Goal: Contribute content: Contribute content

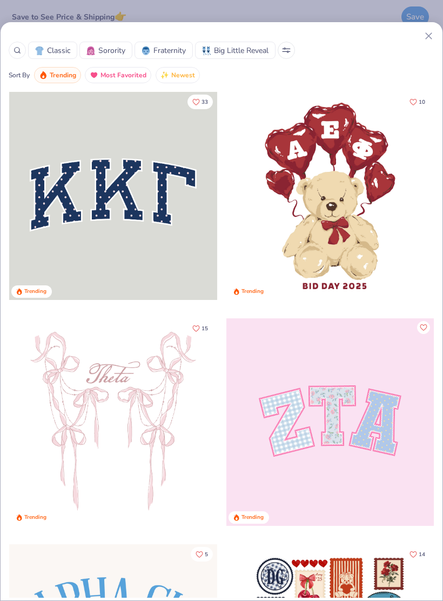
click at [16, 55] on div at bounding box center [17, 50] width 17 height 17
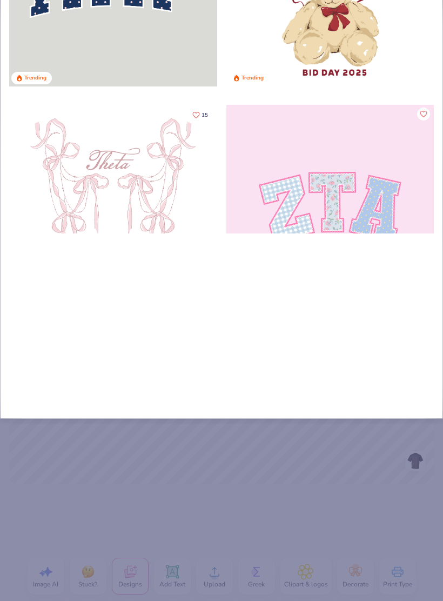
type input "Ph"
type input "Phi"
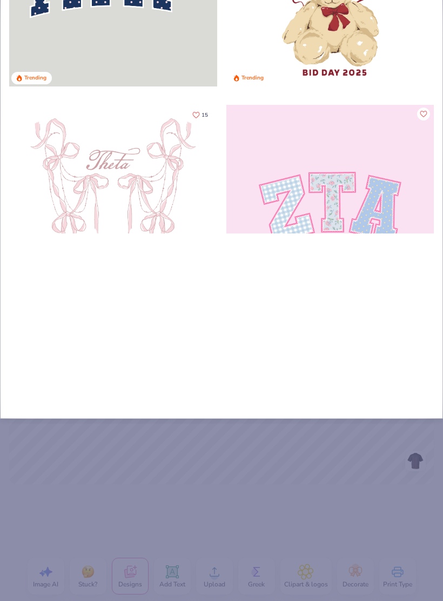
type input "Phi"
type input "Phi m"
type input "Phi mu"
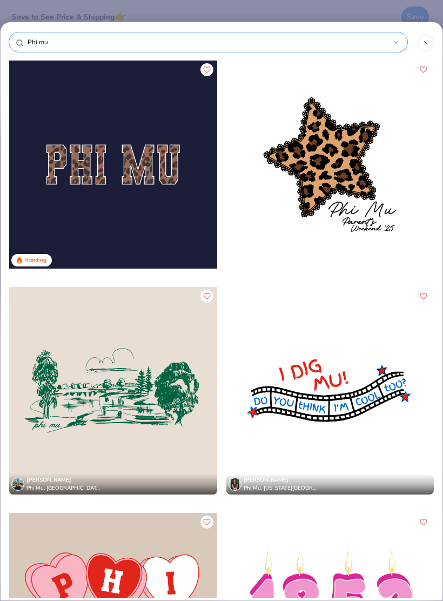
type input "Phi mu"
click at [82, 160] on div at bounding box center [113, 164] width 208 height 208
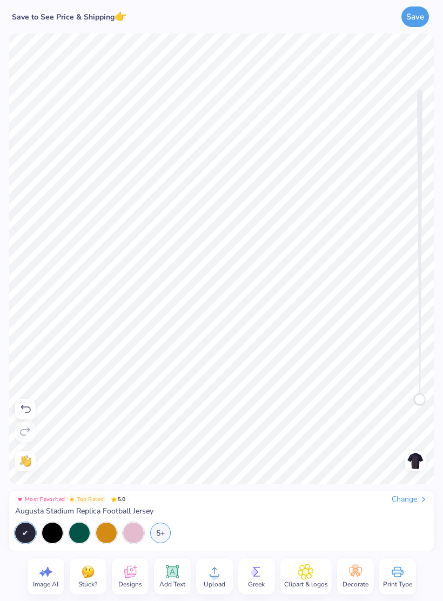
click at [358, 572] on icon at bounding box center [355, 571] width 16 height 16
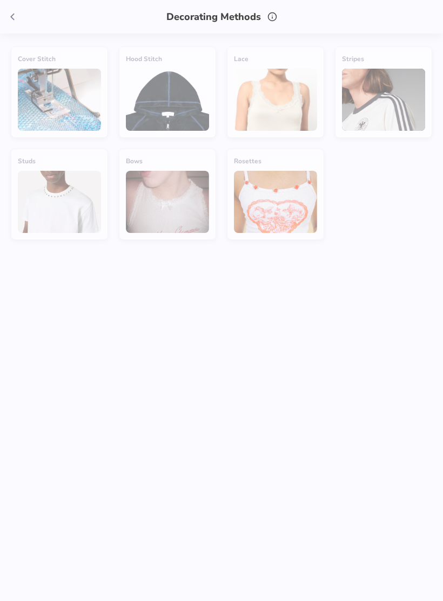
click at [14, 21] on icon at bounding box center [12, 17] width 12 height 12
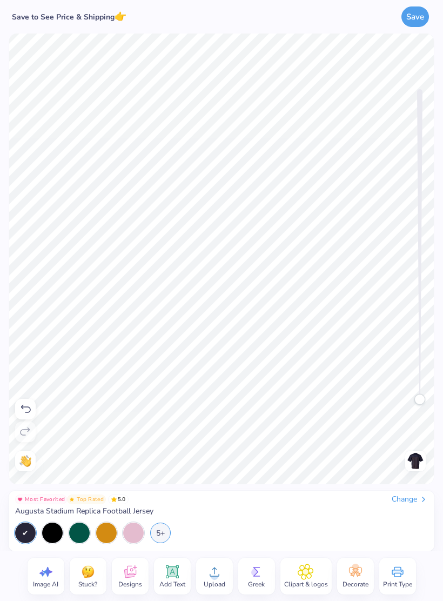
click at [176, 575] on icon at bounding box center [171, 571] width 13 height 13
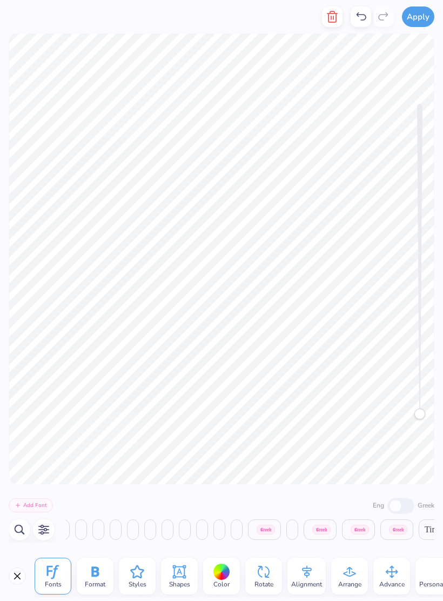
scroll to position [0, 6244]
click at [13, 570] on button "Close" at bounding box center [17, 575] width 17 height 17
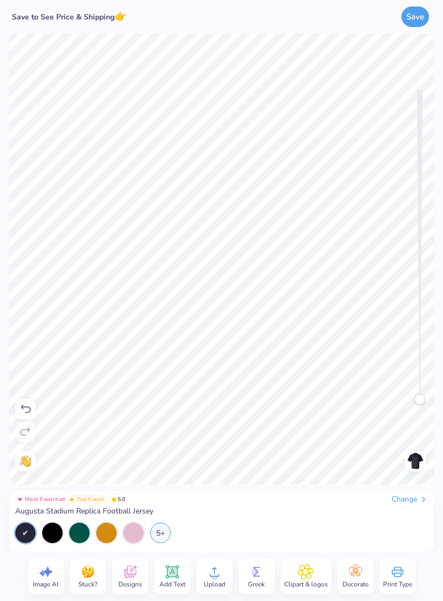
click at [130, 569] on icon at bounding box center [130, 571] width 16 height 16
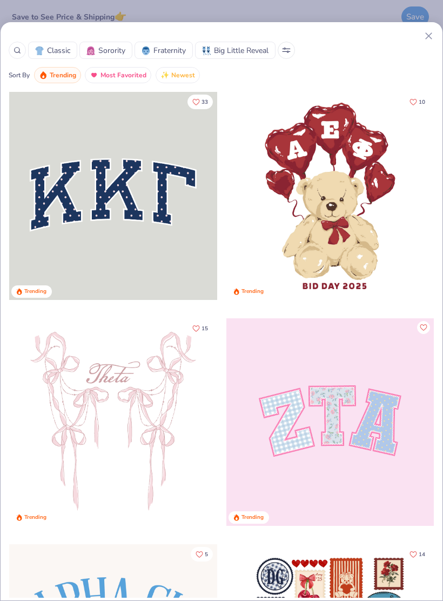
click at [19, 47] on icon at bounding box center [18, 50] width 8 height 8
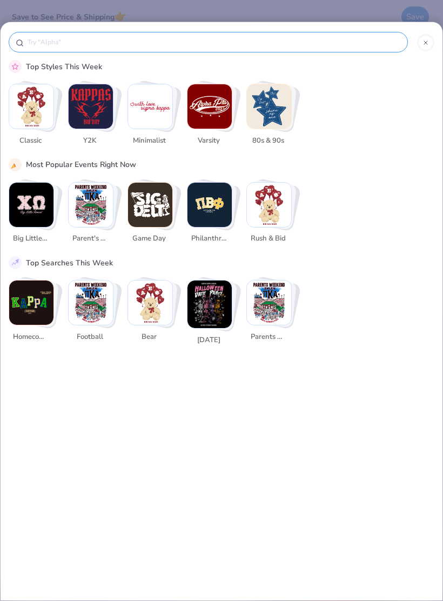
scroll to position [0, 0]
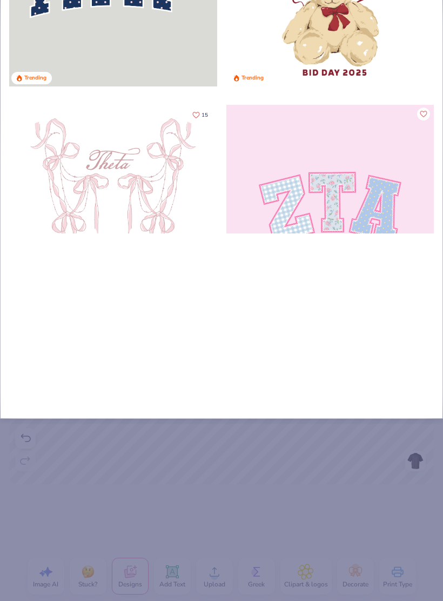
type input "Nu"
type input "Num"
type input "Numb"
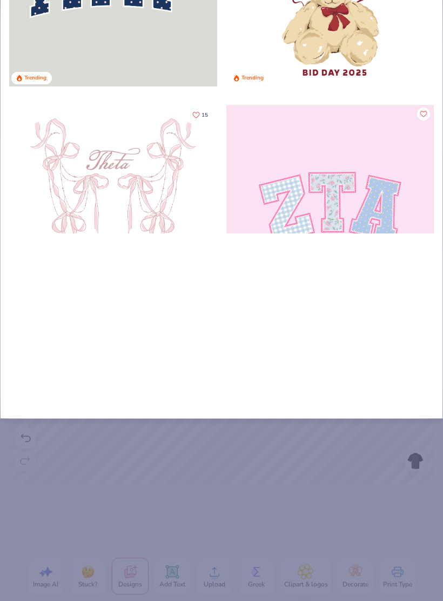
type input "Numb"
type input "Numbe"
type input "Number"
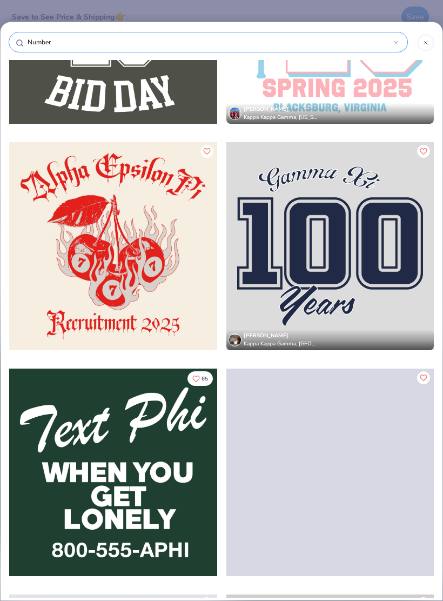
scroll to position [1800, 0]
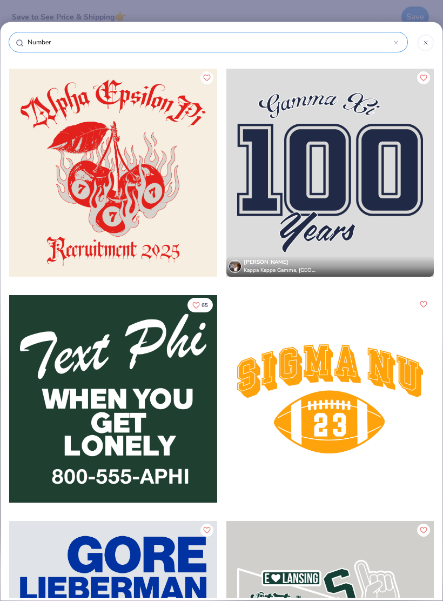
type input "Number"
click at [432, 44] on div at bounding box center [425, 42] width 17 height 17
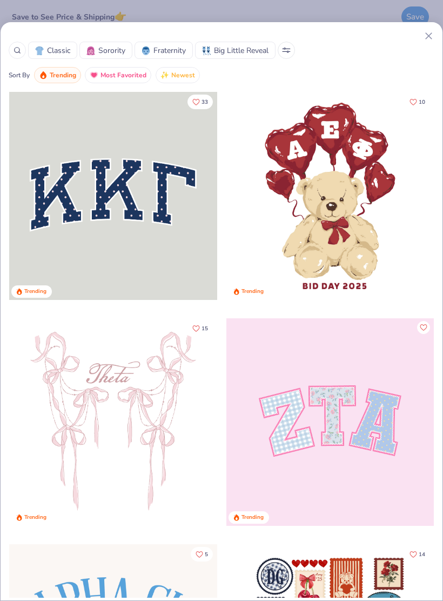
click at [423, 38] on icon at bounding box center [428, 35] width 11 height 11
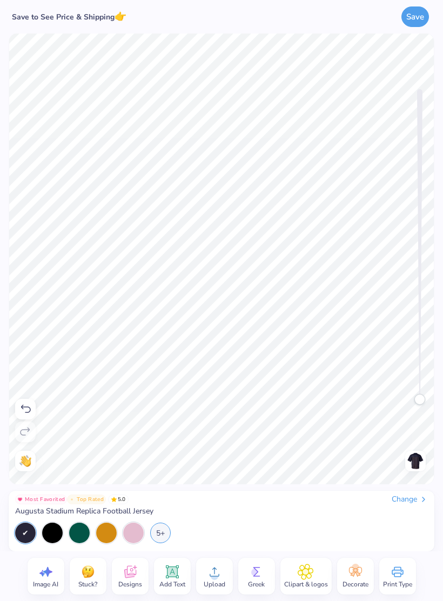
scroll to position [0, 0]
type textarea "T"
type textarea "22"
click at [178, 576] on icon at bounding box center [172, 571] width 16 height 16
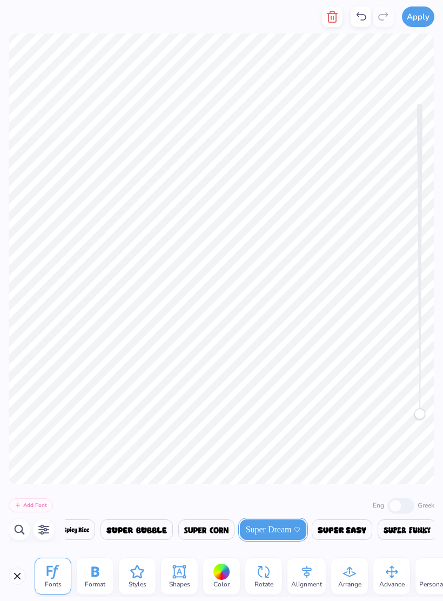
scroll to position [0, 1]
type textarea "T"
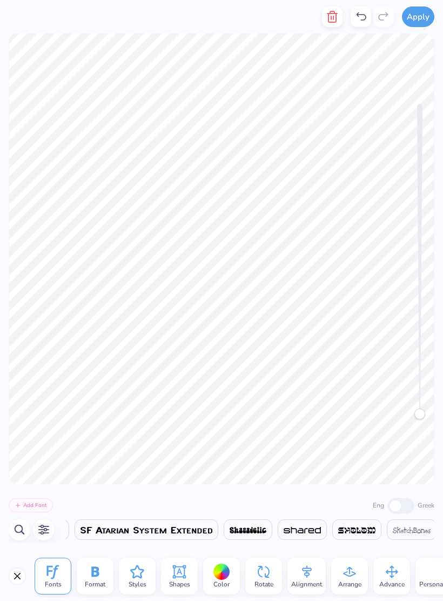
scroll to position [0, 18861]
click at [15, 538] on button "button" at bounding box center [20, 529] width 22 height 22
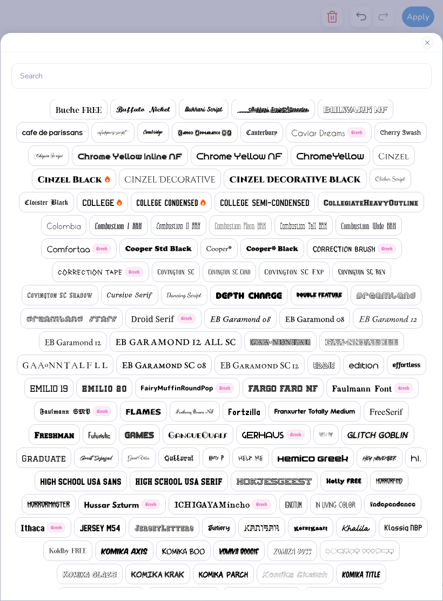
scroll to position [245, 0]
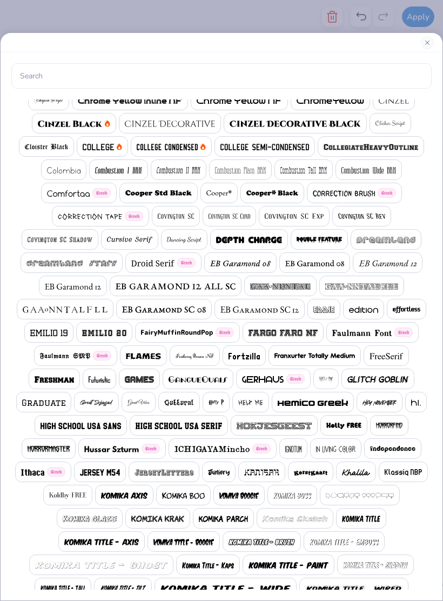
click at [134, 382] on img at bounding box center [139, 379] width 29 height 6
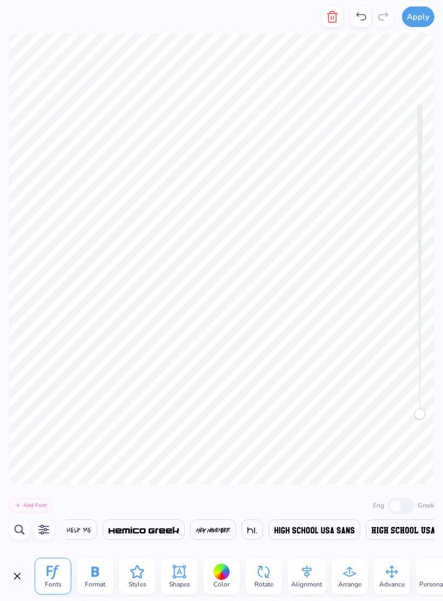
scroll to position [0, 8937]
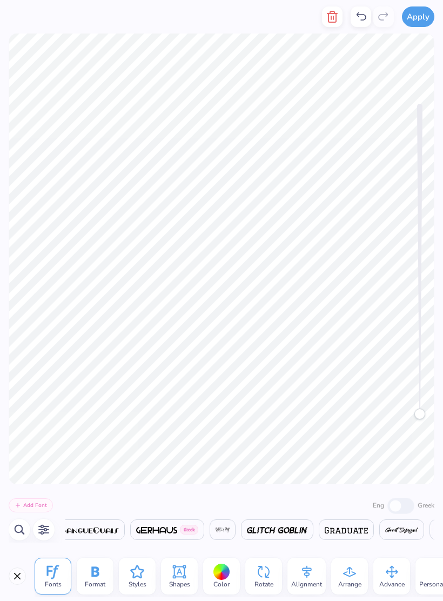
type textarea "25"
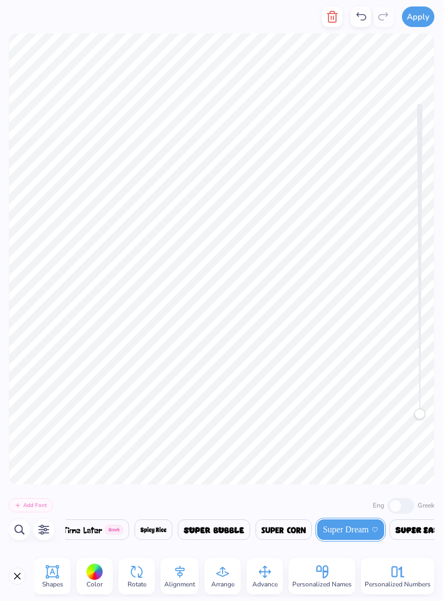
scroll to position [0, 127]
click at [18, 578] on button "Close" at bounding box center [17, 575] width 17 height 17
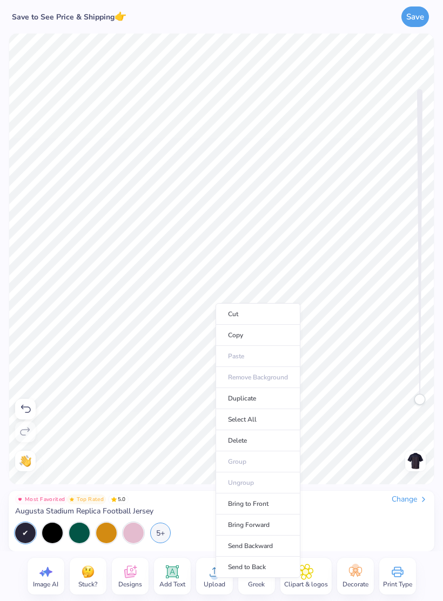
click at [273, 316] on li "Cut" at bounding box center [257, 314] width 85 height 22
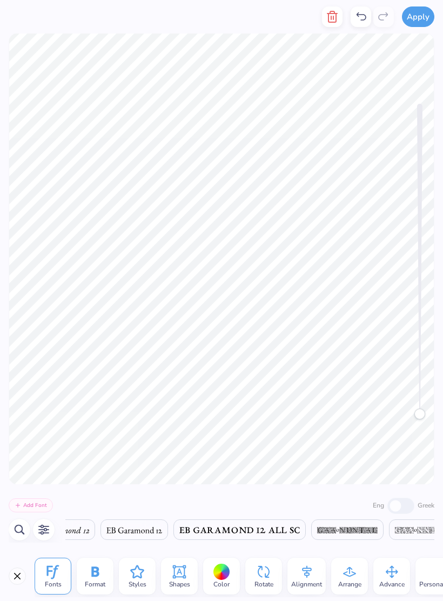
scroll to position [0, 8536]
click at [215, 576] on div at bounding box center [221, 571] width 17 height 17
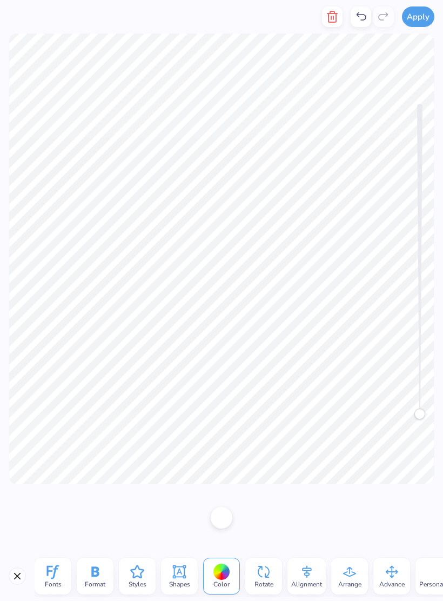
click at [223, 571] on div at bounding box center [221, 571] width 17 height 17
click at [219, 565] on div at bounding box center [221, 571] width 17 height 17
click at [227, 519] on div at bounding box center [222, 518] width 22 height 22
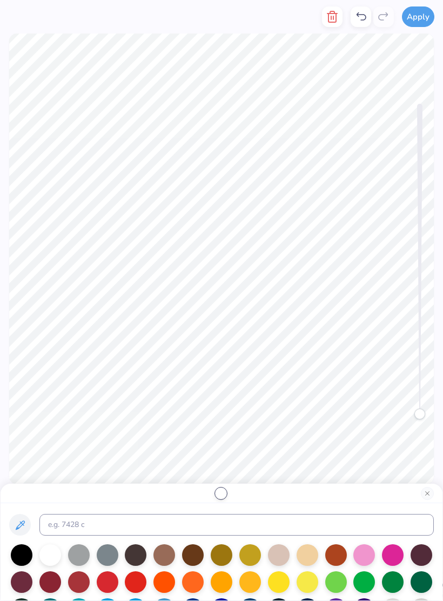
click at [195, 560] on div at bounding box center [193, 555] width 22 height 22
click at [164, 557] on div at bounding box center [164, 555] width 22 height 22
click at [433, 493] on button "Close" at bounding box center [427, 493] width 13 height 13
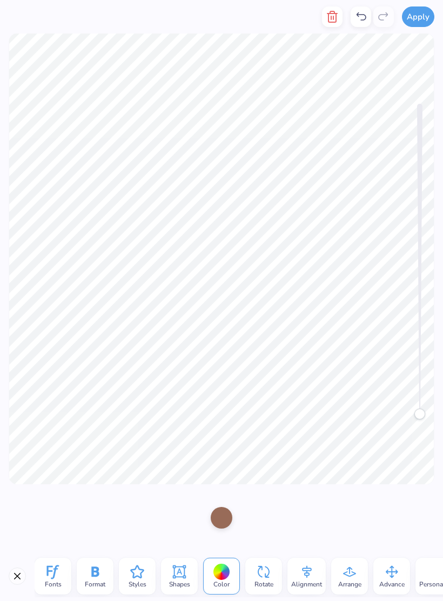
click at [419, 494] on div at bounding box center [221, 517] width 443 height 67
click at [140, 569] on icon at bounding box center [137, 571] width 14 height 13
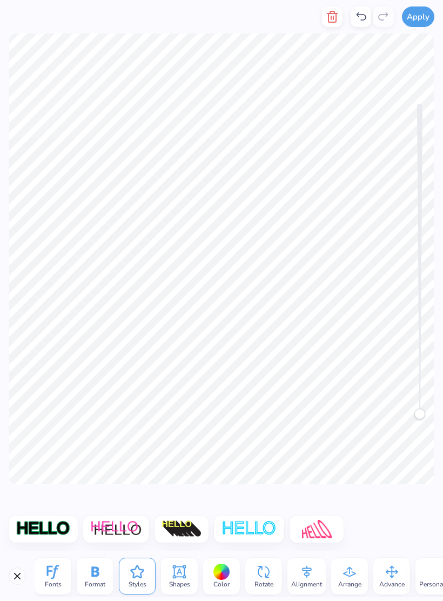
click at [123, 526] on img at bounding box center [116, 529] width 52 height 18
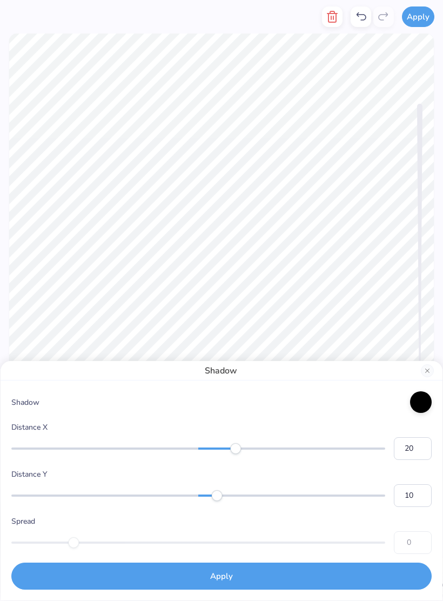
click at [421, 374] on button "Close" at bounding box center [427, 370] width 13 height 13
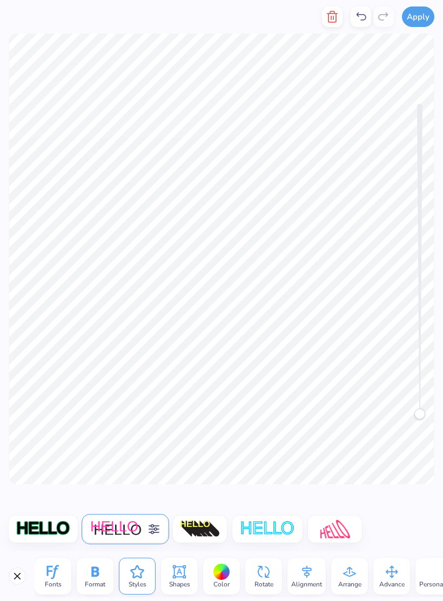
click at [91, 579] on span "Format" at bounding box center [95, 583] width 21 height 9
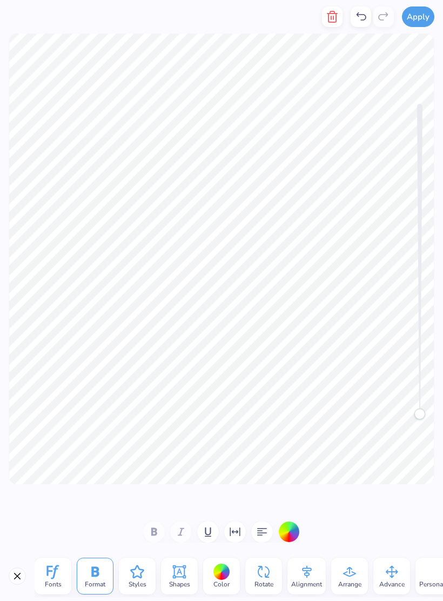
click at [138, 571] on icon at bounding box center [137, 571] width 16 height 16
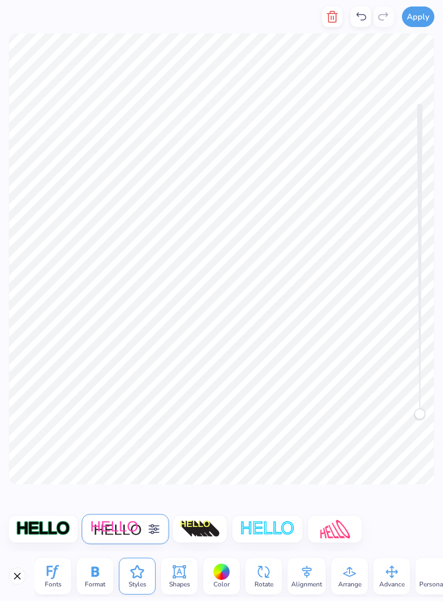
click at [149, 526] on icon at bounding box center [153, 528] width 13 height 13
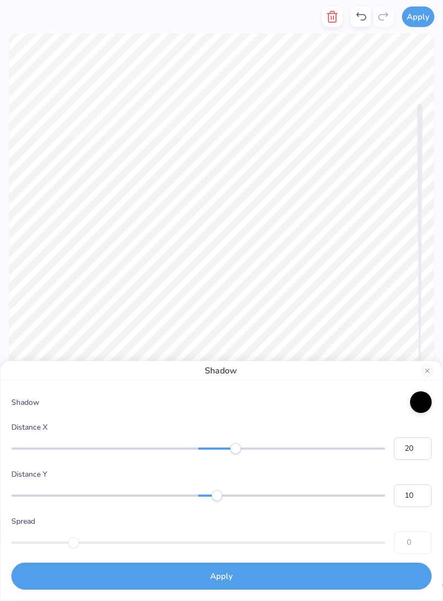
click at [431, 365] on button "Close" at bounding box center [427, 370] width 13 height 13
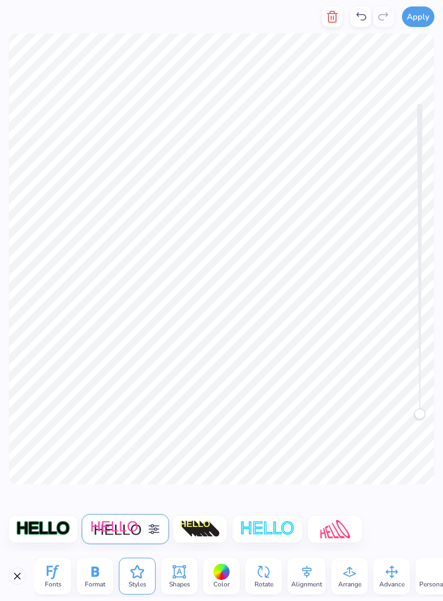
click at [120, 534] on img at bounding box center [116, 529] width 52 height 18
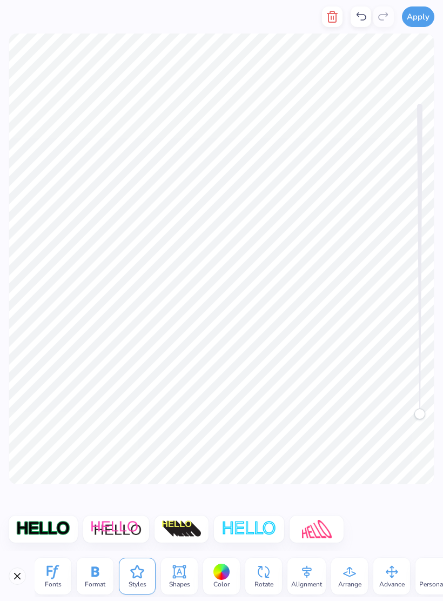
click at [97, 570] on icon at bounding box center [95, 571] width 8 height 10
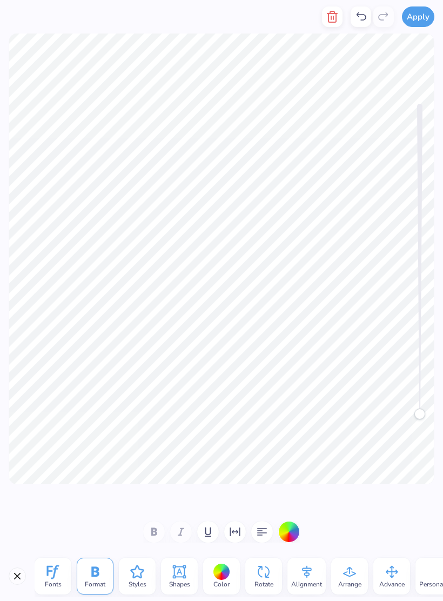
click at [53, 577] on icon at bounding box center [53, 572] width 12 height 14
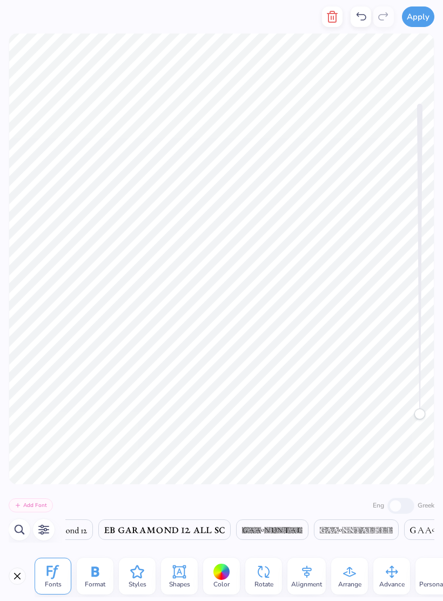
scroll to position [0, 8617]
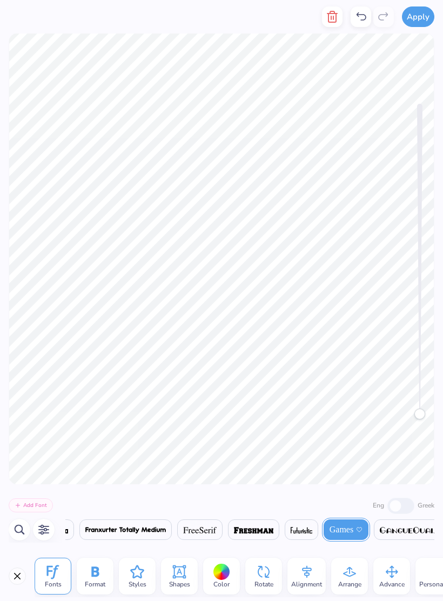
click at [68, 525] on span at bounding box center [52, 529] width 31 height 13
click at [20, 527] on icon "button" at bounding box center [19, 529] width 13 height 13
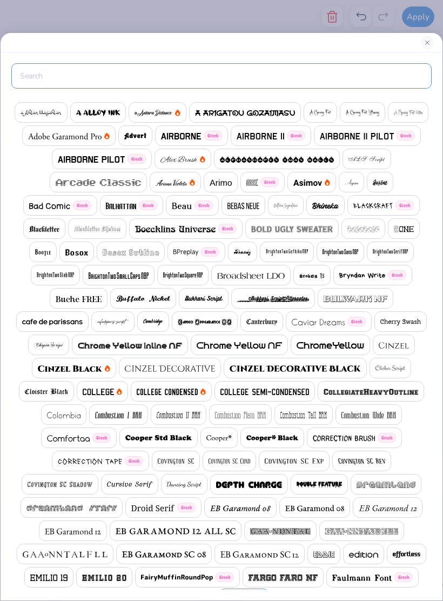
click at [46, 79] on input "text" at bounding box center [221, 75] width 420 height 25
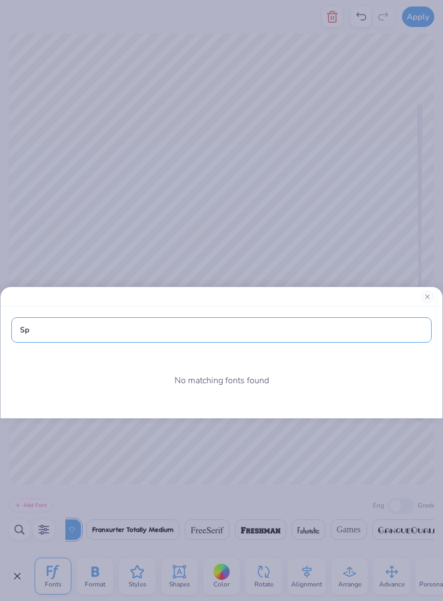
type input "S"
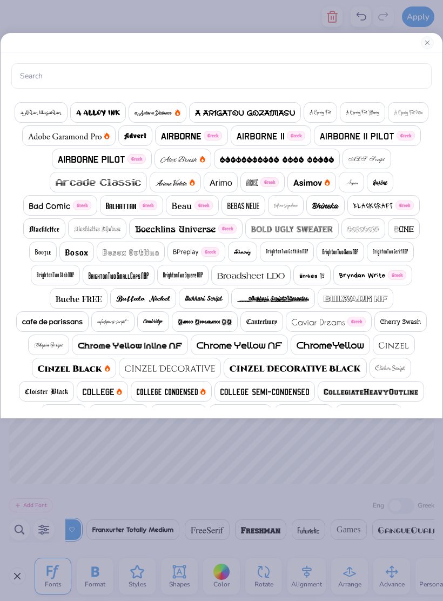
click at [297, 394] on img at bounding box center [264, 391] width 89 height 6
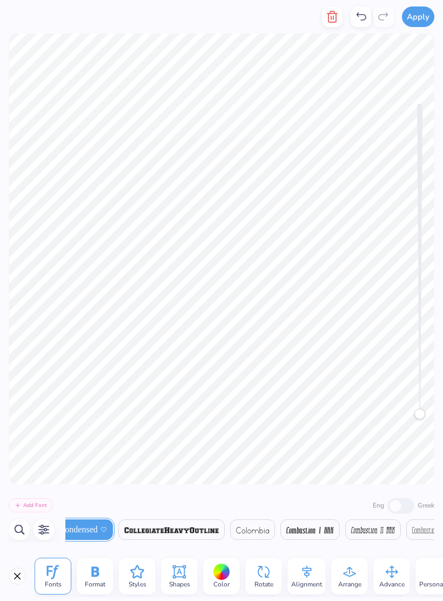
scroll to position [0, 5043]
click at [238, 530] on img at bounding box center [191, 530] width 95 height 6
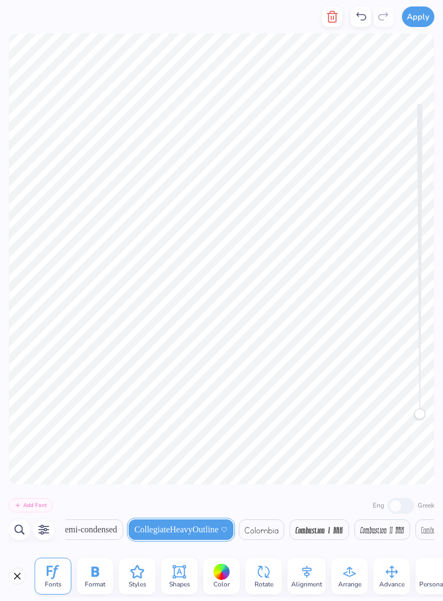
click at [219, 532] on span "CollegiateHeavyOutline" at bounding box center [176, 529] width 84 height 13
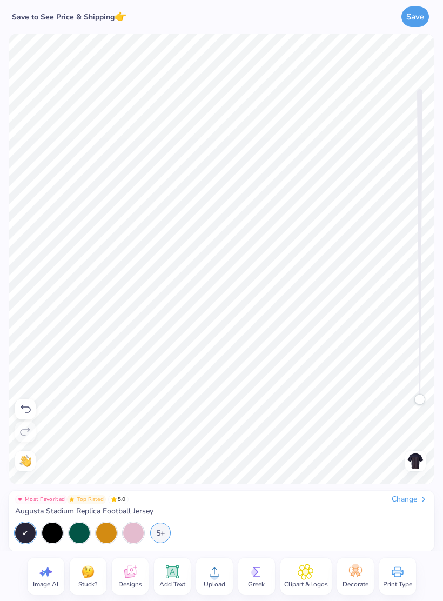
click at [112, 530] on div at bounding box center [106, 532] width 21 height 21
click at [107, 532] on div at bounding box center [106, 532] width 21 height 21
click at [132, 531] on div at bounding box center [133, 532] width 21 height 21
click at [414, 12] on button "Save" at bounding box center [415, 16] width 28 height 21
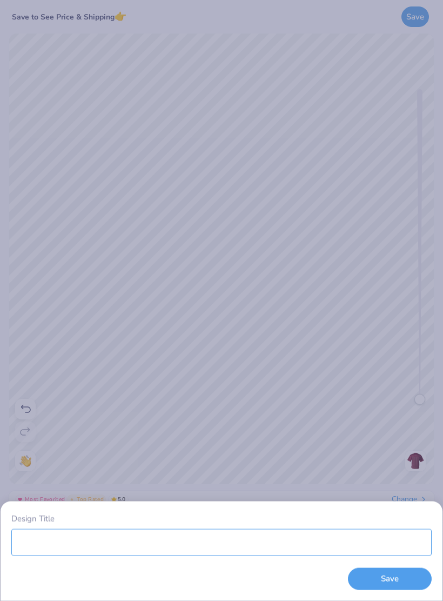
click at [282, 536] on input "Design Title" at bounding box center [221, 541] width 420 height 27
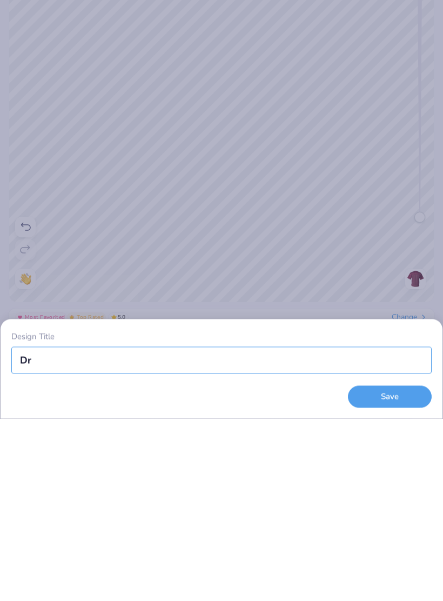
type input "D"
type input "You got drafted"
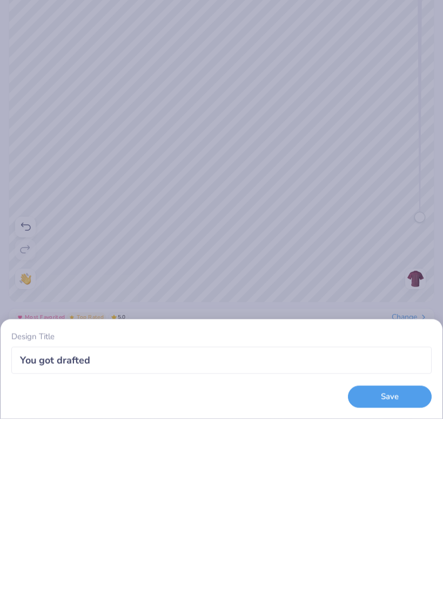
click at [403, 568] on button "Save" at bounding box center [390, 579] width 84 height 22
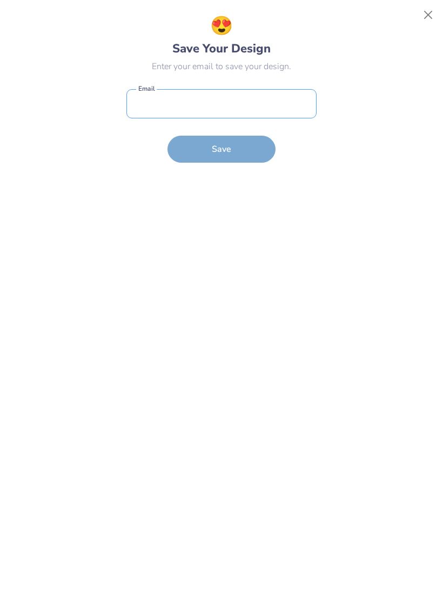
click at [296, 94] on input "email" at bounding box center [221, 104] width 190 height 30
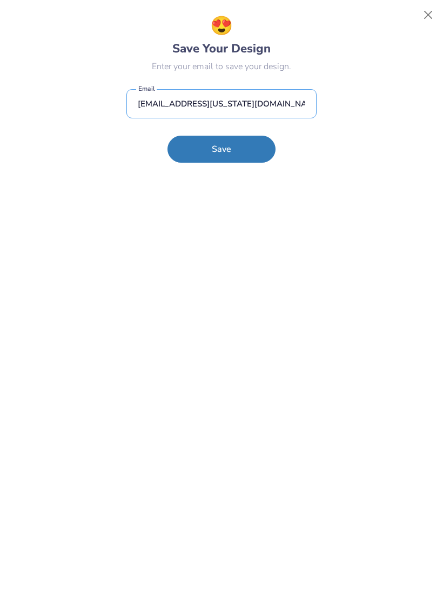
type input "[EMAIL_ADDRESS][US_STATE][DOMAIN_NAME]"
click at [240, 142] on button "Save" at bounding box center [221, 149] width 108 height 27
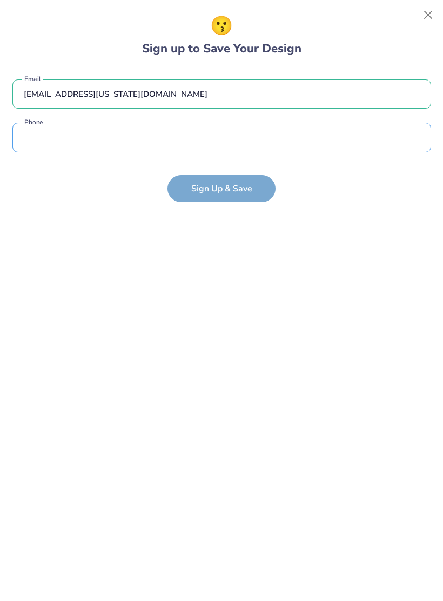
click at [364, 131] on input "tel" at bounding box center [221, 138] width 419 height 30
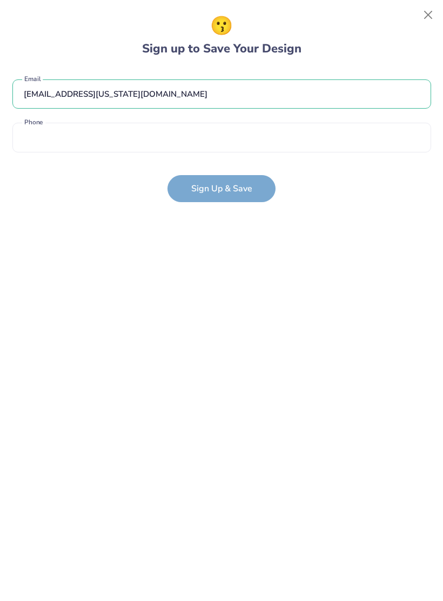
click at [245, 193] on form "[EMAIL_ADDRESS][US_STATE][DOMAIN_NAME] Email Phone is a required field Phone Si…" at bounding box center [221, 135] width 419 height 133
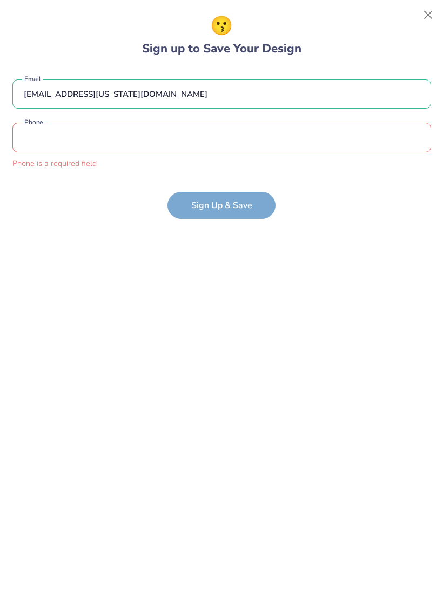
click at [346, 145] on input "tel" at bounding box center [221, 138] width 419 height 30
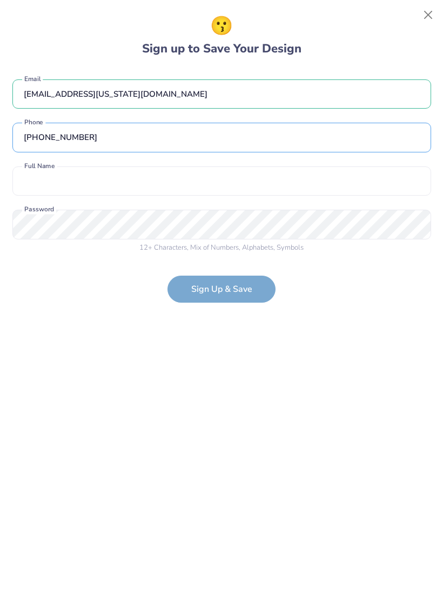
type input "[PHONE_NUMBER]"
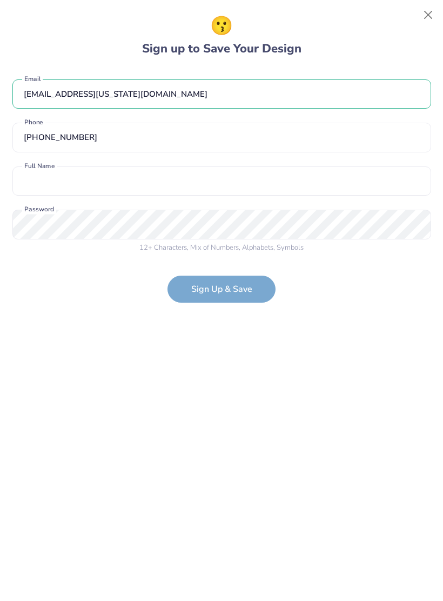
click at [332, 176] on input "text" at bounding box center [221, 181] width 419 height 30
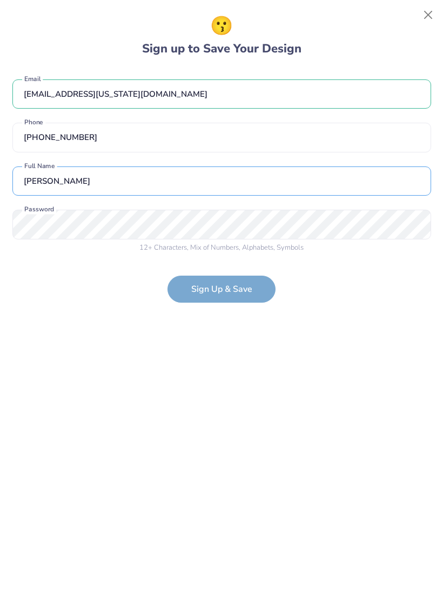
type input "[PERSON_NAME]"
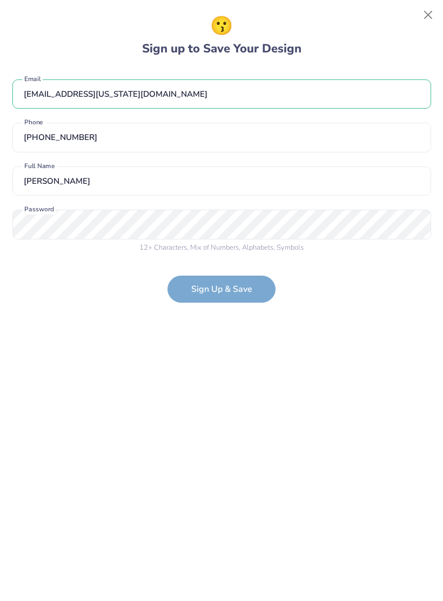
click at [225, 220] on div "[EMAIL_ADDRESS][US_STATE][DOMAIN_NAME] Email [PHONE_NUMBER] Phone [PERSON_NAME]…" at bounding box center [221, 164] width 419 height 190
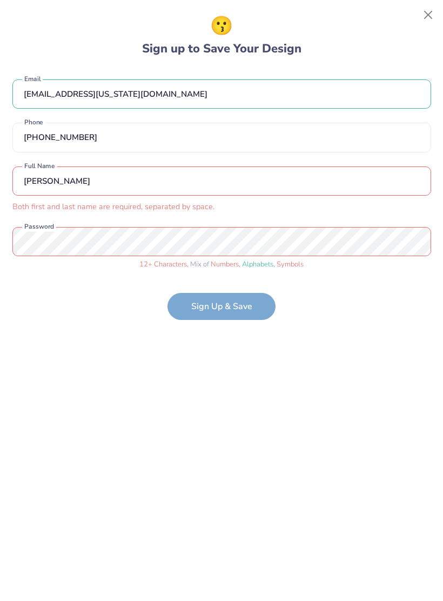
click at [423, 25] on button "Close" at bounding box center [428, 15] width 21 height 21
